Goal: Check status: Check status

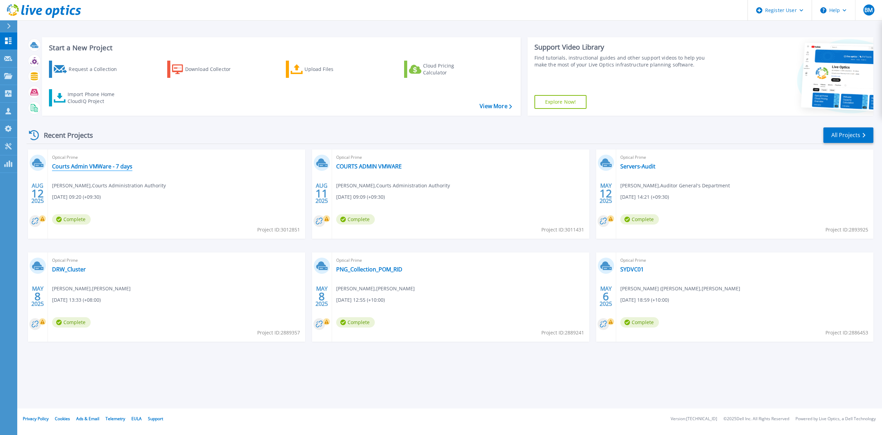
click at [99, 165] on link "Courts Admin VMWare - 7 days" at bounding box center [92, 166] width 80 height 7
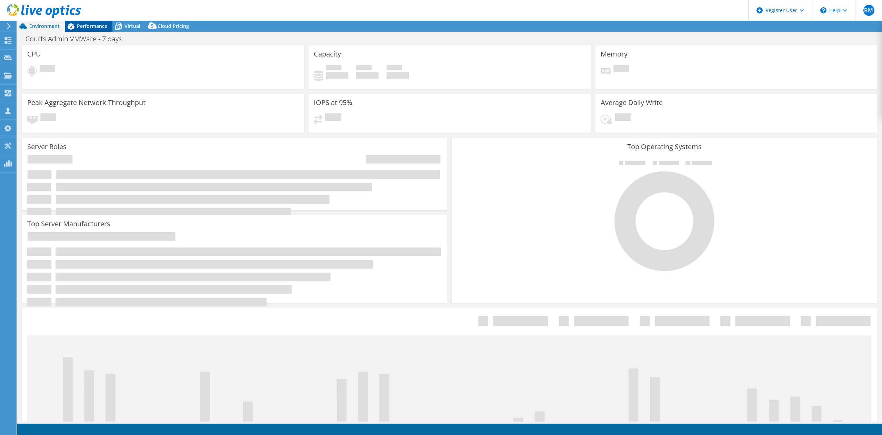
select select "USD"
click at [95, 26] on span "Performance" at bounding box center [92, 26] width 30 height 7
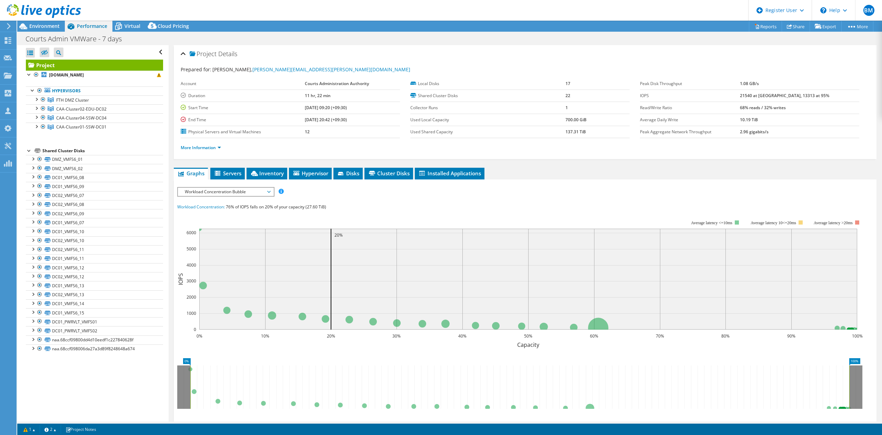
click at [42, 12] on icon at bounding box center [44, 11] width 74 height 14
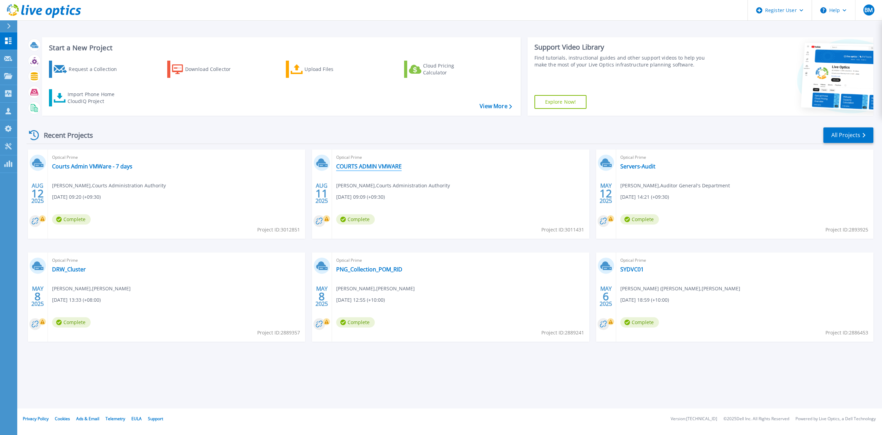
click at [384, 165] on link "COURTS ADMIN VMWARE" at bounding box center [368, 166] width 65 height 7
